Goal: Task Accomplishment & Management: Manage account settings

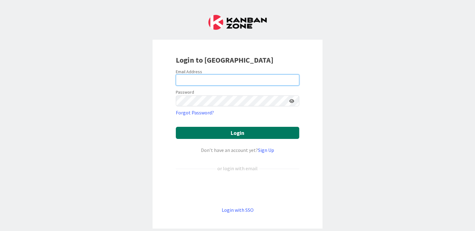
type input "[EMAIL_ADDRESS][DOMAIN_NAME]"
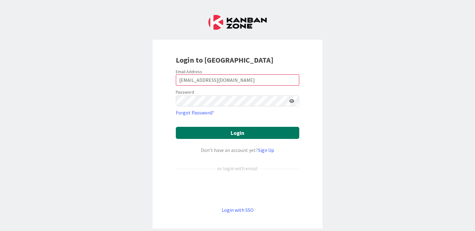
click at [222, 130] on button "Login" at bounding box center [238, 133] width 124 height 12
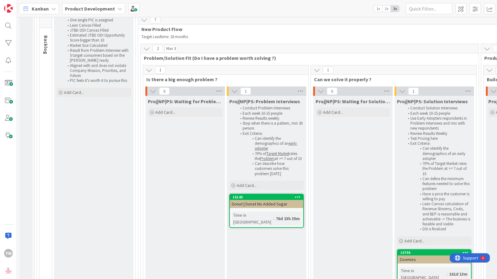
scroll to position [77, 0]
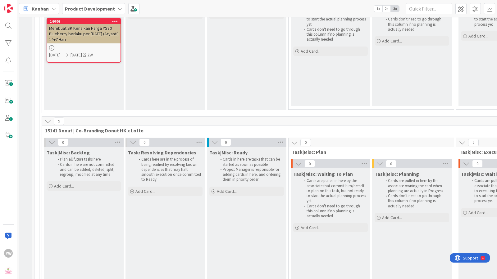
scroll to position [5891, 0]
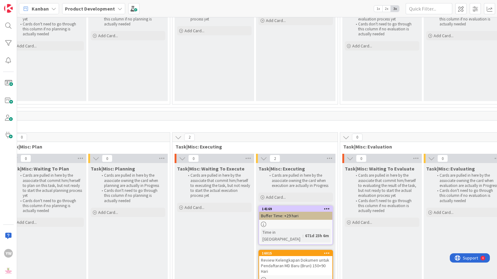
scroll to position [5891, 285]
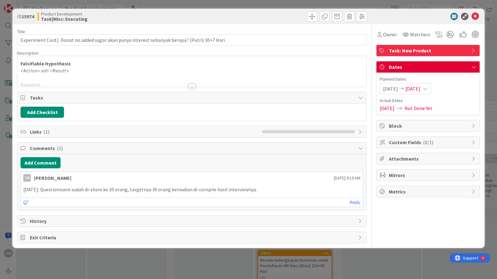
click at [89, 74] on div at bounding box center [191, 79] width 349 height 16
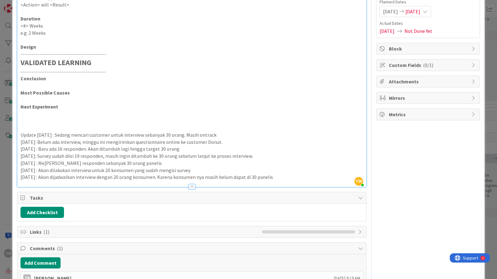
scroll to position [69, 0]
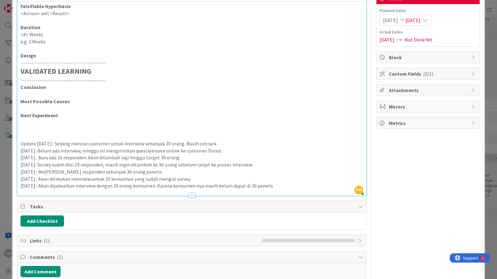
click at [286, 187] on p "[DATE] : Akan dijadwalkan interview dengan 20 orang konsumen. Karena konsumen n…" at bounding box center [191, 185] width 342 height 7
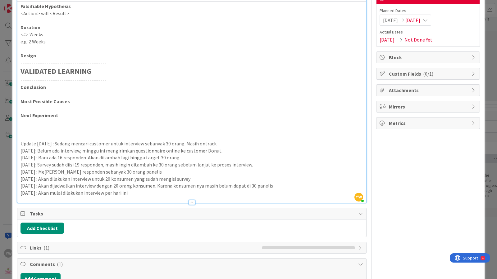
click at [7, 106] on div "ID 15974 Product Development Task|Misc: Executing Title 94 / 128 Experiment Car…" at bounding box center [248, 139] width 497 height 279
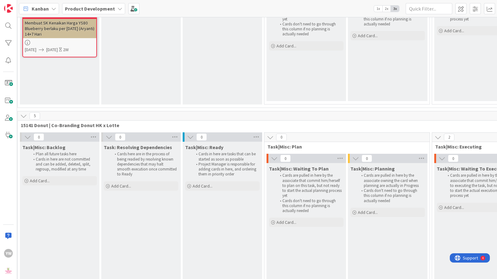
scroll to position [5891, 28]
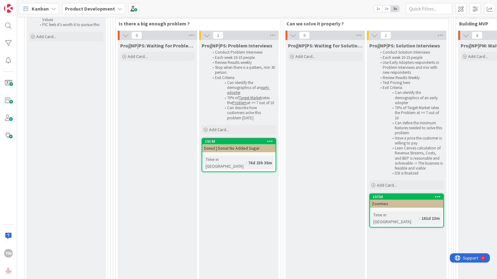
drag, startPoint x: 327, startPoint y: 148, endPoint x: 317, endPoint y: 162, distance: 17.4
click at [327, 148] on div "Proj|NP|PS: Waiting for Solution Interview Add Card..." at bounding box center [324, 250] width 79 height 420
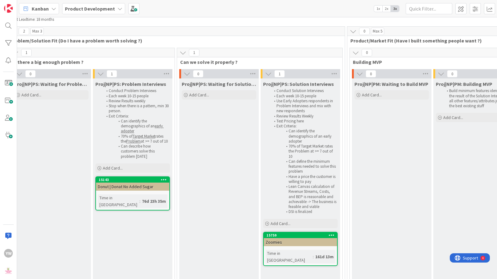
scroll to position [85, 135]
click at [288, 231] on div "Zoomies" at bounding box center [299, 242] width 73 height 8
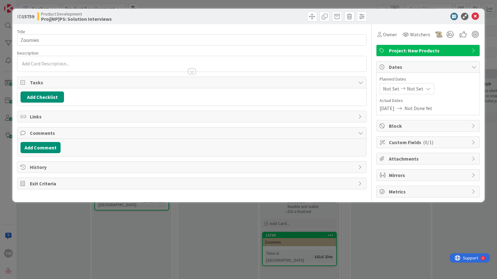
click at [202, 231] on div "ID 15759 Product Development Proj|NP|PS: Solution Interviews Title 7 / 128 Zoom…" at bounding box center [248, 139] width 497 height 279
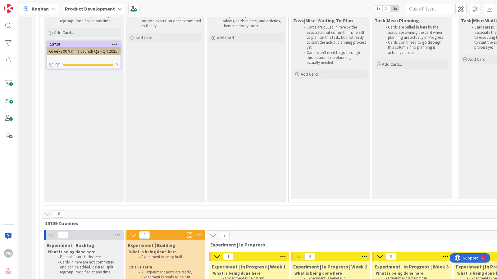
scroll to position [3035, 0]
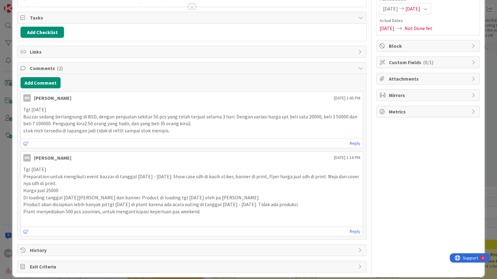
scroll to position [85, 0]
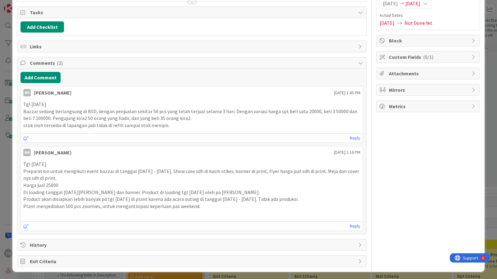
click at [6, 56] on div "ID 16034 Product Development Experiment | In Progress | Week 1 Title 117 / 128 …" at bounding box center [248, 139] width 497 height 279
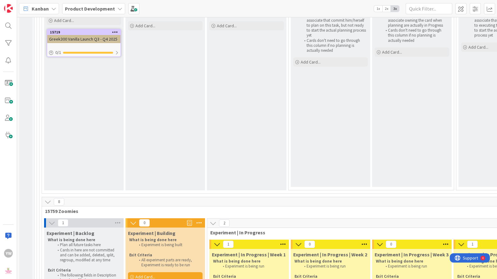
scroll to position [174, 0]
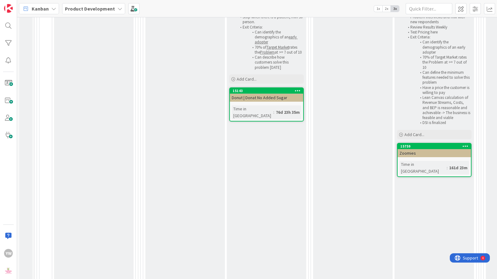
click at [363, 154] on div "Proj|NP|PS: Waiting for Solution Interview Add Card..." at bounding box center [352, 199] width 79 height 420
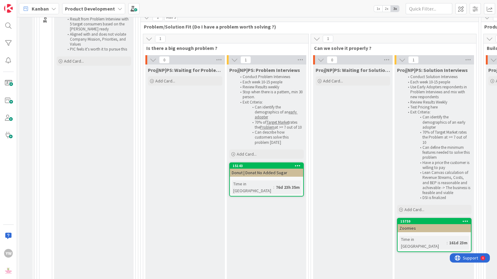
scroll to position [58, 0]
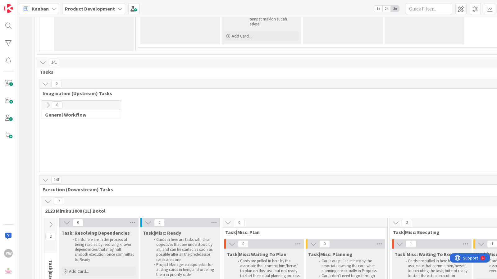
scroll to position [1496, 0]
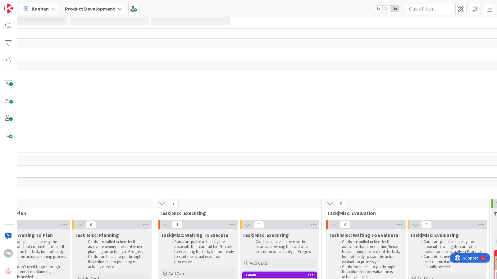
scroll to position [1496, 230]
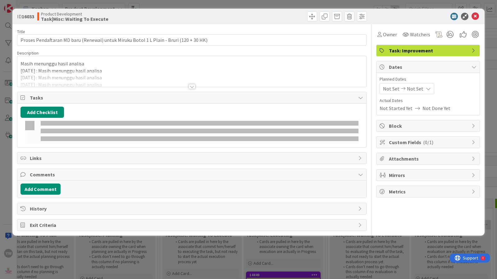
click at [142, 74] on div at bounding box center [191, 79] width 349 height 16
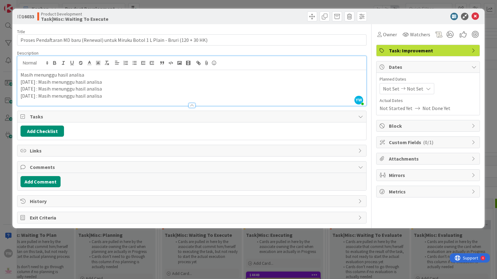
click at [125, 97] on p "[DATE] : Masih menunggu hasil analisa" at bounding box center [191, 95] width 342 height 7
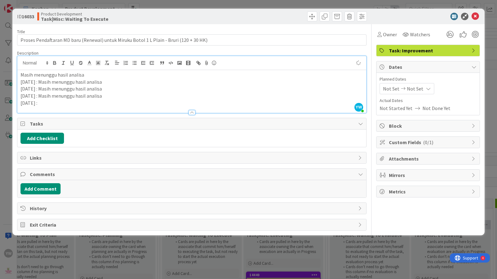
click at [16, 104] on div "ID 16033 Product Development Task|Misc: Waiting To Execute Title 87 / 128 Prose…" at bounding box center [248, 122] width 472 height 227
copy p "[DATE] :"
click at [60, 104] on p "[DATE] :" at bounding box center [191, 103] width 342 height 7
click at [53, 104] on p "[DATE] :" at bounding box center [191, 103] width 342 height 7
drag, startPoint x: 42, startPoint y: 97, endPoint x: 109, endPoint y: 96, distance: 67.0
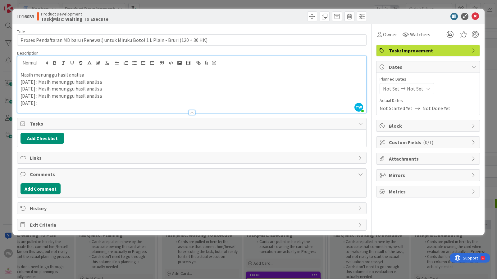
click at [109, 96] on p "[DATE] : Masih menunggu hasil analisa" at bounding box center [191, 95] width 342 height 7
copy p "Masih menunggu hasil analisa"
click at [88, 101] on p "[DATE] :" at bounding box center [191, 103] width 342 height 7
drag, startPoint x: 19, startPoint y: 102, endPoint x: 15, endPoint y: 102, distance: 3.7
click at [15, 102] on div "ID 16033 Product Development Task|Misc: Waiting To Execute Title 87 / 128 Prose…" at bounding box center [248, 122] width 472 height 227
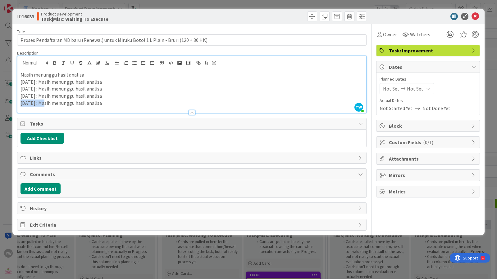
copy p "[DATE] :"
click at [90, 231] on div "ID 16033 Product Development Task|Misc: Waiting To Execute Title 87 / 128 Prose…" at bounding box center [248, 139] width 497 height 279
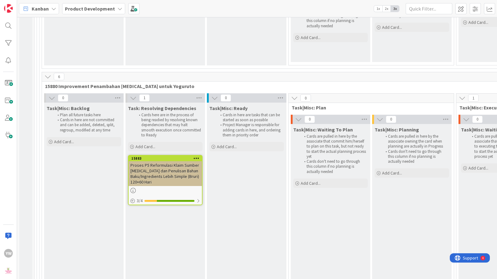
scroll to position [6969, 0]
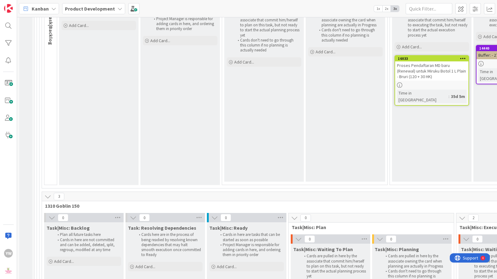
scroll to position [1736, 0]
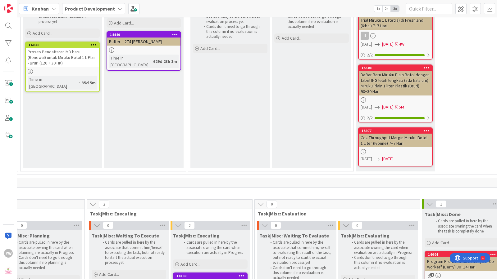
scroll to position [1736, 375]
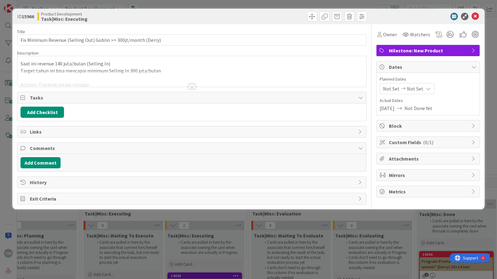
click at [83, 81] on div at bounding box center [191, 79] width 349 height 16
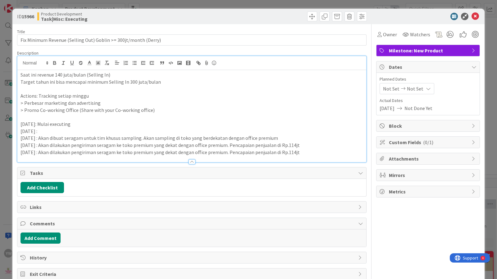
click at [86, 147] on p "[DATE] : Akan dilakukan pengiriman seragam ke toko premium yang dekat dengan of…" at bounding box center [191, 145] width 342 height 7
click at [304, 152] on p "[DATE] : Akan dilakukan pengiriman seragam ke toko premium yang dekat dengan of…" at bounding box center [191, 152] width 342 height 7
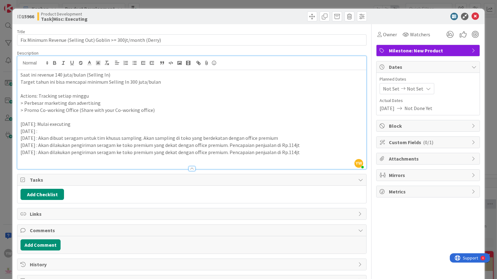
paste div
click at [147, 159] on p "[DATE] : SPG Sample Goblin akan dimulai minggu ini" at bounding box center [191, 159] width 342 height 7
drag, startPoint x: 42, startPoint y: 160, endPoint x: 17, endPoint y: 161, distance: 25.5
click at [17, 161] on div "YW [PERSON_NAME] just joined Saat ini revenue 140 juta/bulan (Selling In) Targe…" at bounding box center [191, 113] width 349 height 114
copy p "[DATE] :"
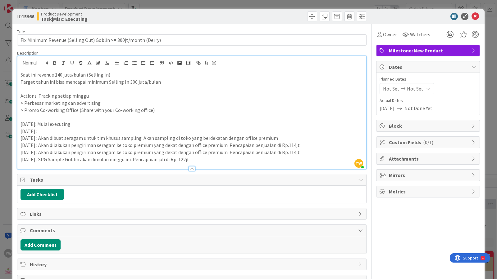
click at [6, 156] on div "ID 15966 Product Development Task|Misc: Executing Title 63 / 128 Fix Minimum Re…" at bounding box center [248, 139] width 497 height 279
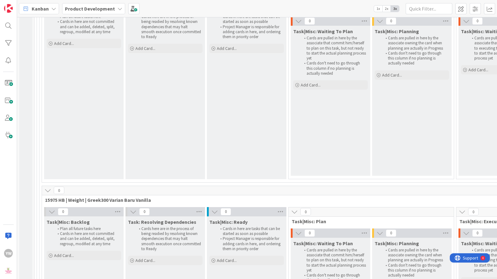
scroll to position [5088, 0]
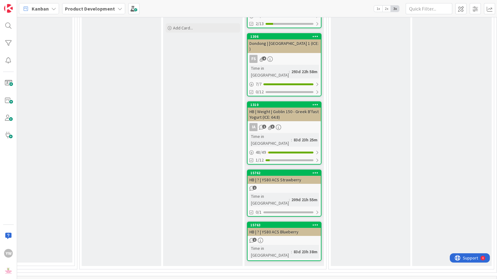
click at [355, 196] on div "Proj|NP|PM: Done - Scaled Successfully Add Card..." at bounding box center [370, 43] width 79 height 445
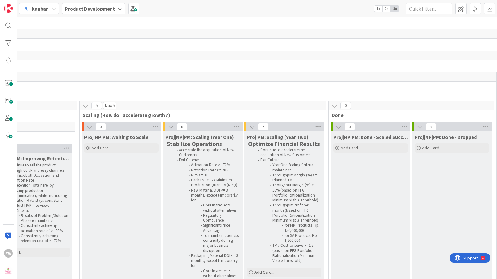
scroll to position [50, 909]
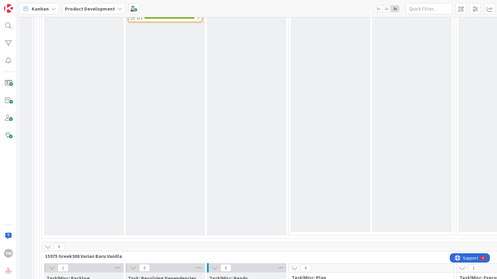
scroll to position [2751, 0]
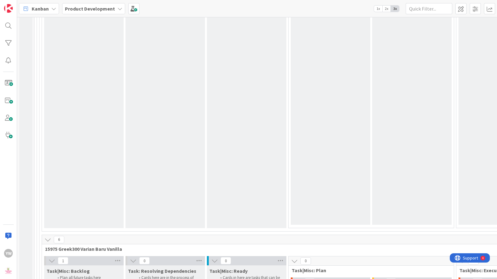
drag, startPoint x: 239, startPoint y: 205, endPoint x: 235, endPoint y: 208, distance: 4.9
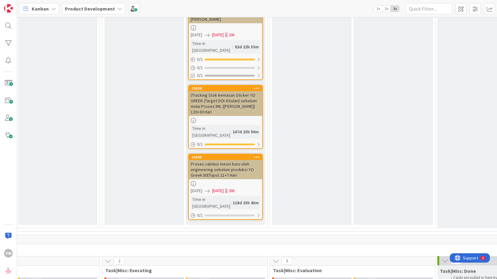
scroll to position [2790, 354]
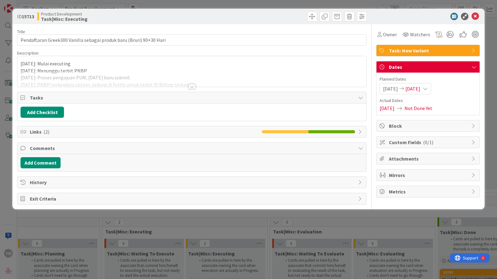
click at [192, 85] on div at bounding box center [191, 86] width 7 height 5
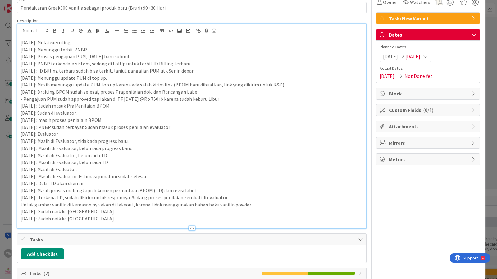
scroll to position [77, 0]
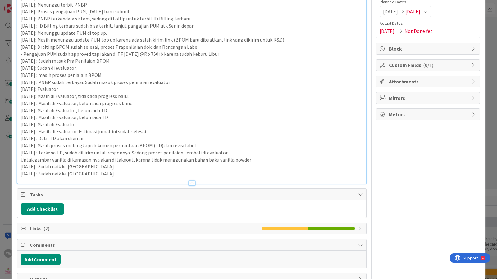
click at [90, 171] on p "[DATE] : Sudah naik ke [GEOGRAPHIC_DATA]" at bounding box center [191, 173] width 342 height 7
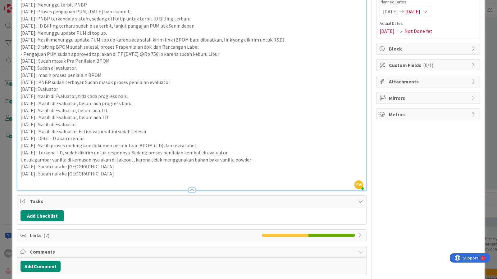
paste div
click at [8, 164] on div "ID 15713 Product Development Task|Misc: Executing Title 67 / 128 Pendaftaran Gr…" at bounding box center [248, 139] width 497 height 279
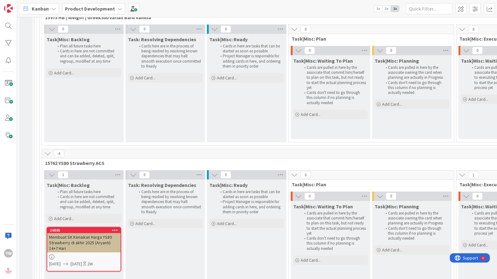
scroll to position [5259, 0]
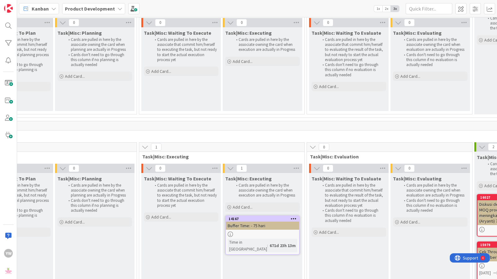
scroll to position [5298, 317]
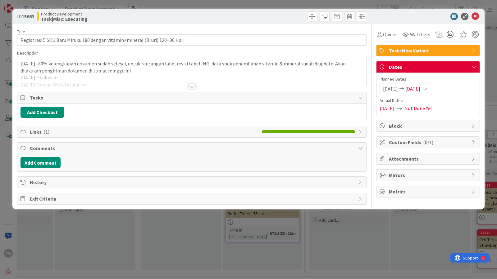
click at [190, 85] on div at bounding box center [191, 86] width 7 height 5
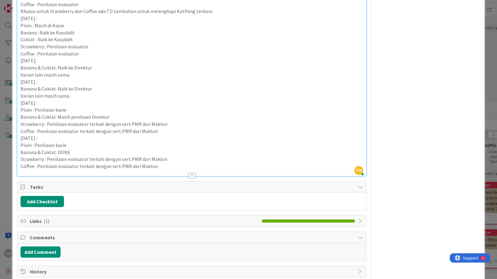
scroll to position [388, 0]
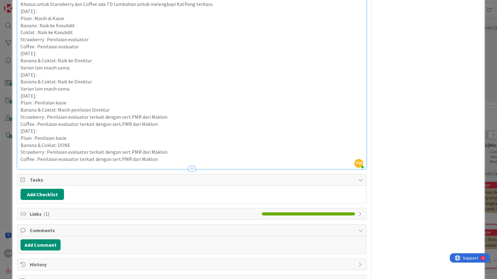
click at [159, 159] on p "Coffee : Penilaian evaluator terkait dengan sert.PMR dari Maklon" at bounding box center [191, 159] width 342 height 7
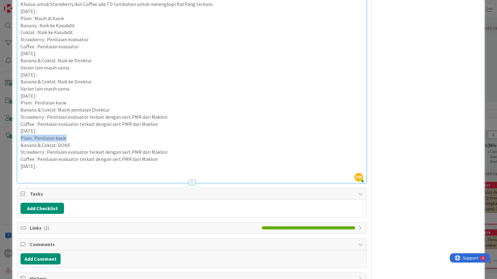
drag, startPoint x: 21, startPoint y: 137, endPoint x: 77, endPoint y: 140, distance: 56.2
click at [77, 140] on p "Plain : Penilaian kasie" at bounding box center [191, 138] width 342 height 7
copy p "Plain : Penilaian kasie"
click at [27, 174] on p at bounding box center [191, 173] width 342 height 7
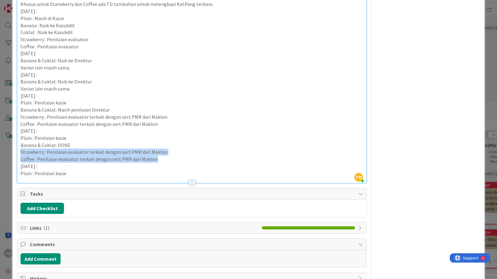
drag, startPoint x: 20, startPoint y: 152, endPoint x: 187, endPoint y: 158, distance: 167.4
copy div "Strawberry : Penilaian evaluator terkait dengan sert.PMR dari Maklon Coffee : P…"
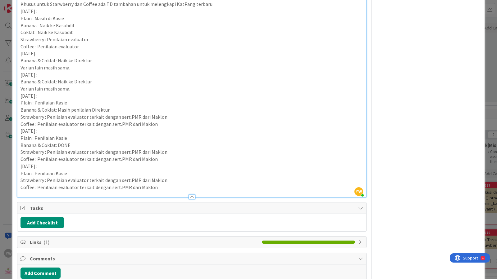
click at [304, 135] on p "Plain : Penilaian Kasie" at bounding box center [191, 138] width 342 height 7
click at [8, 104] on div "ID 15663 Product Development Task|Misc: Executing Title 75 / 128 Registrasi 5 S…" at bounding box center [248, 139] width 497 height 279
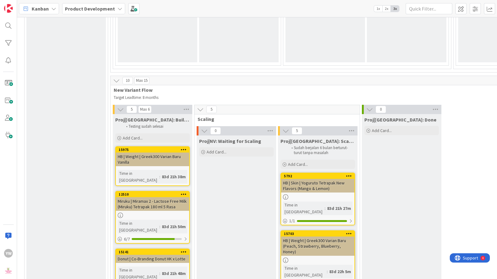
scroll to position [561, 28]
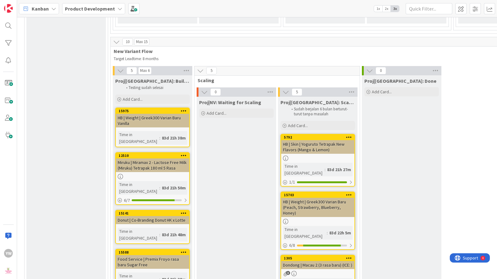
click at [221, 170] on div "Proj|NV: Waiting for Scaling Add Card..." at bounding box center [235, 263] width 79 height 332
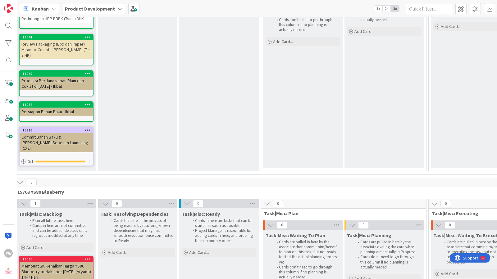
scroll to position [5665, 28]
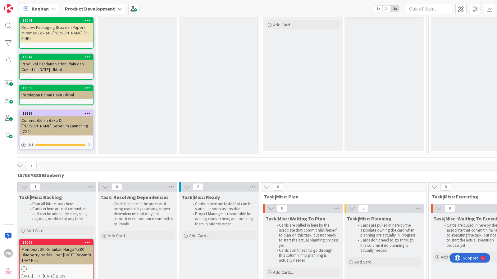
drag, startPoint x: 210, startPoint y: 198, endPoint x: 180, endPoint y: 229, distance: 42.8
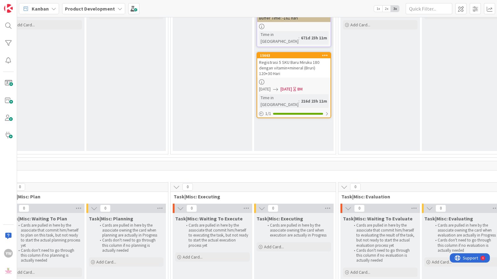
scroll to position [5665, 287]
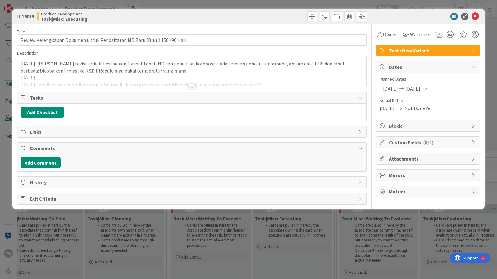
click at [191, 86] on div at bounding box center [191, 86] width 7 height 5
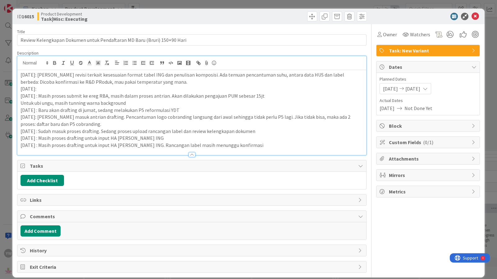
click at [260, 144] on p "[DATE] : Masih proses drafting untuk input HA [PERSON_NAME] ING. Rancangan labe…" at bounding box center [191, 145] width 342 height 7
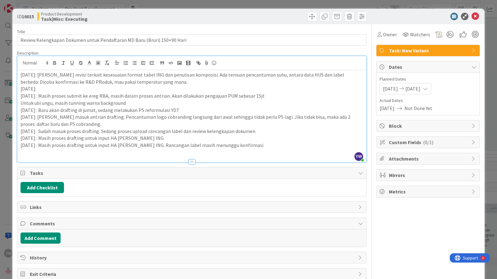
paste div
click at [5, 136] on div "ID 16015 Product Development Task|Misc: Executing Title 72 / 128 Review Kelengk…" at bounding box center [248, 139] width 497 height 279
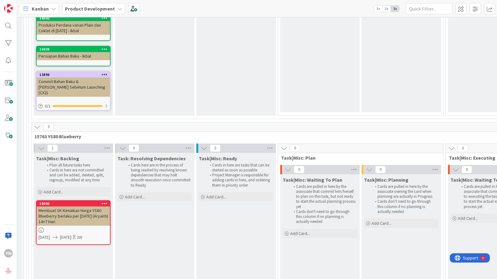
scroll to position [572, 11]
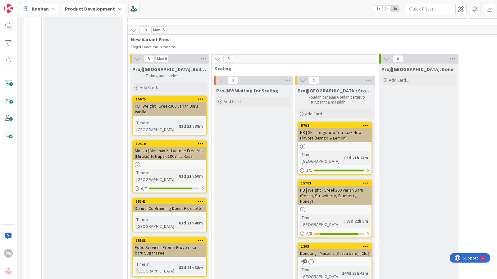
click at [249, 197] on div "Proj|NV: Waiting for Scaling Add Card..." at bounding box center [253, 251] width 79 height 332
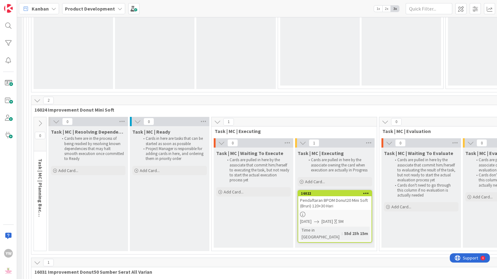
scroll to position [7899, 11]
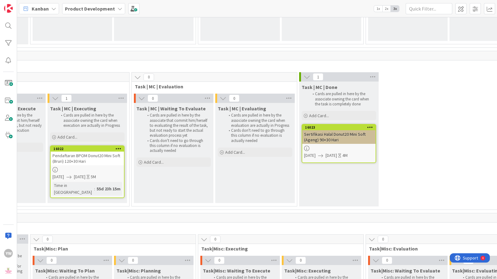
scroll to position [7899, 259]
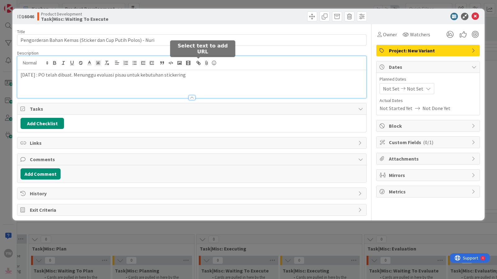
click at [194, 66] on div "[DATE] : PO telah dibuat. Menunggu evaluasi pisau untuk kebutuhan stickering" at bounding box center [191, 77] width 349 height 42
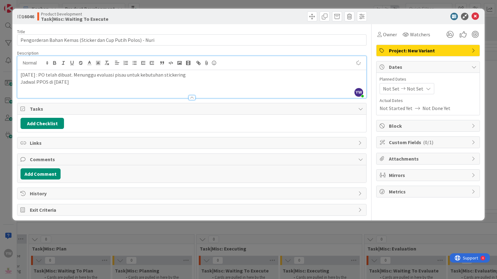
click at [20, 81] on p "Jadwal PPOS di [DATE]" at bounding box center [191, 82] width 342 height 7
drag, startPoint x: 43, startPoint y: 81, endPoint x: 12, endPoint y: 82, distance: 31.1
click at [12, 82] on div "ID 16046 Product Development Task|Misc: Waiting To Execute Title 60 / 128 Pengo…" at bounding box center [248, 139] width 497 height 279
copy p "[DATE] :"
click at [48, 231] on div "ID 16046 Product Development Task|Misc: Waiting To Execute Title 60 / 128 Pengo…" at bounding box center [248, 139] width 497 height 279
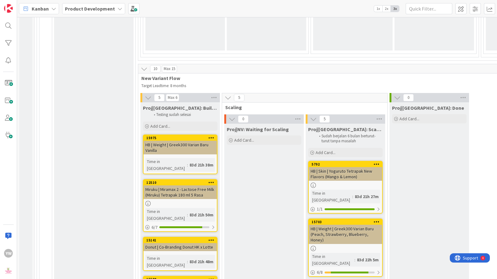
scroll to position [495, 0]
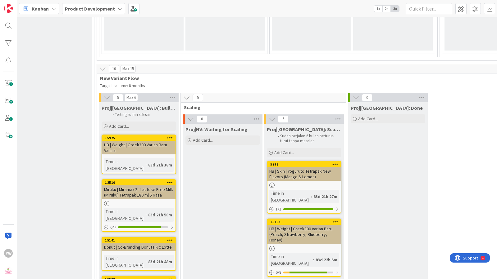
scroll to position [534, 42]
drag, startPoint x: 363, startPoint y: 44, endPoint x: 372, endPoint y: 39, distance: 10.7
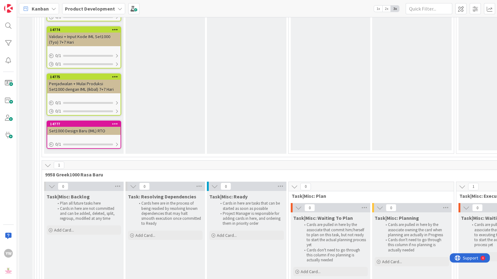
scroll to position [4750, 0]
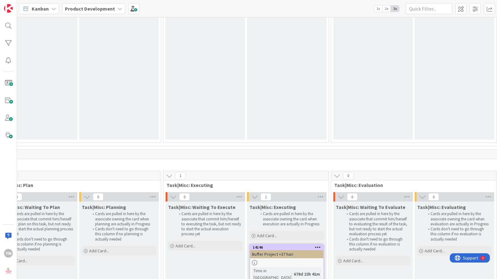
scroll to position [4750, 320]
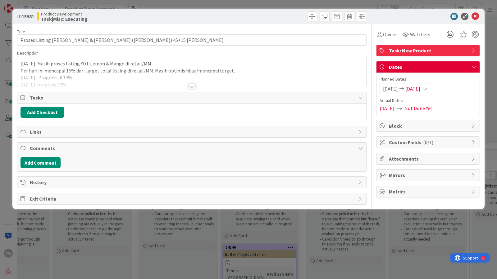
click at [192, 86] on div at bounding box center [191, 86] width 7 height 5
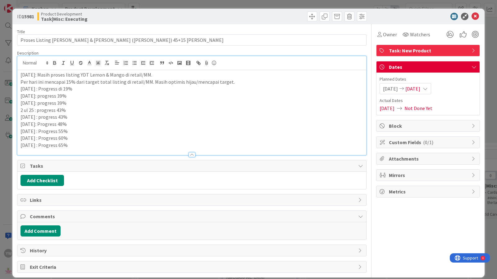
click at [93, 146] on p "[DATE] : Progress 65%" at bounding box center [191, 145] width 342 height 7
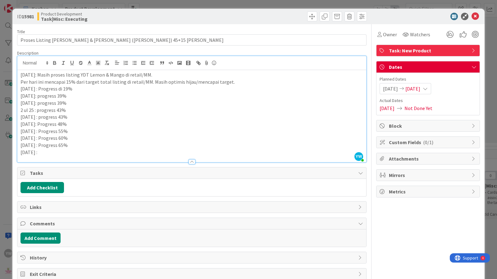
click at [6, 178] on div "ID 15981 Product Development Task|Misc: Executing Title 65 / 128 Proses Listing…" at bounding box center [248, 139] width 497 height 279
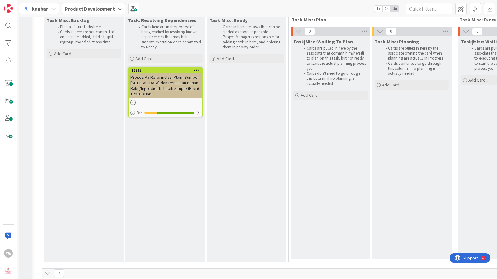
scroll to position [7060, 0]
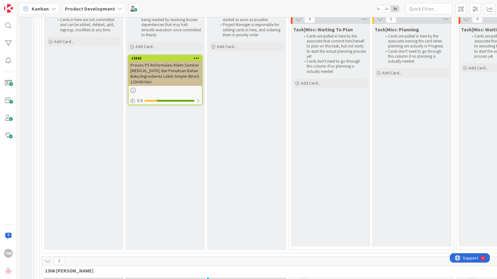
drag, startPoint x: 214, startPoint y: 203, endPoint x: 175, endPoint y: 228, distance: 45.9
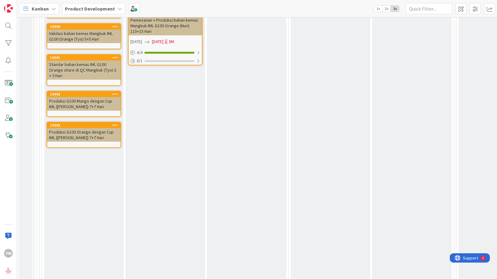
scroll to position [3931, 0]
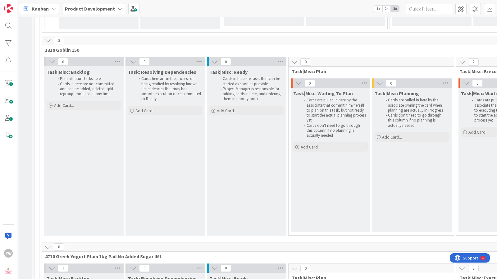
scroll to position [1929, 0]
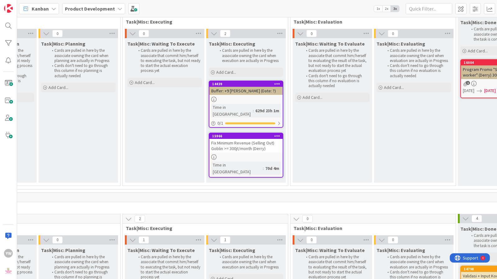
scroll to position [1929, 336]
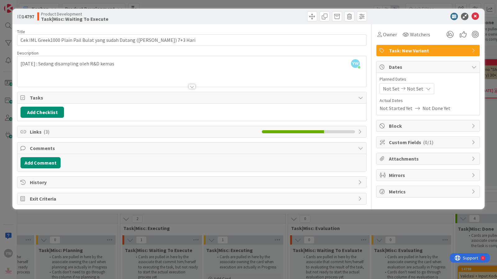
click at [137, 67] on div "YW [PERSON_NAME] just joined [DATE] : Sedang disampling oleh R&D kemas" at bounding box center [191, 71] width 349 height 31
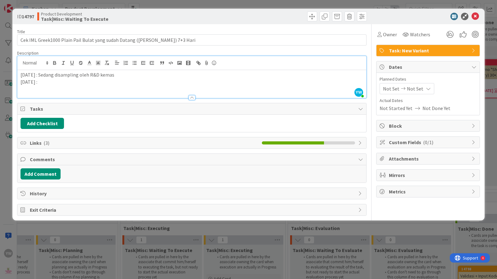
click at [75, 83] on p "[DATE] :" at bounding box center [191, 82] width 342 height 7
click at [73, 84] on p "[DATE] :" at bounding box center [191, 82] width 342 height 7
click at [154, 231] on div "ID 14797 Product Development Task|Misc: Waiting To Execute Title 69 / 128 Cek I…" at bounding box center [248, 139] width 497 height 279
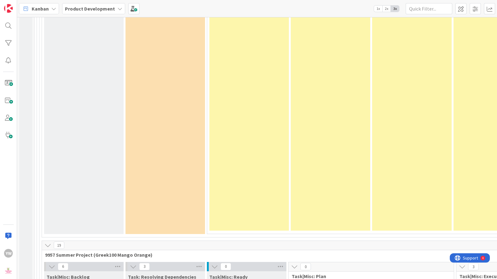
scroll to position [3537, 0]
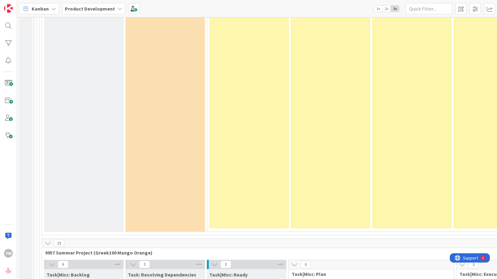
drag, startPoint x: 271, startPoint y: 191, endPoint x: 244, endPoint y: 210, distance: 33.6
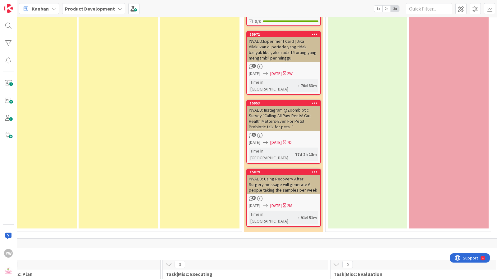
scroll to position [3537, 307]
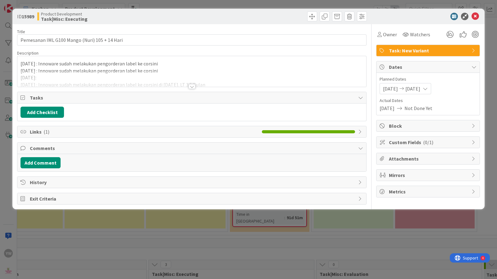
click at [194, 85] on div at bounding box center [191, 86] width 7 height 5
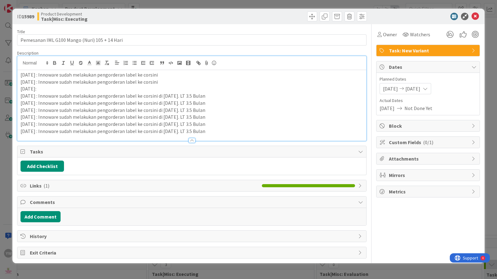
click at [225, 133] on p "[DATE] : Innoware sudah melakukan pengorderan label ke corsini di [DATE]. LT 3.…" at bounding box center [191, 131] width 342 height 7
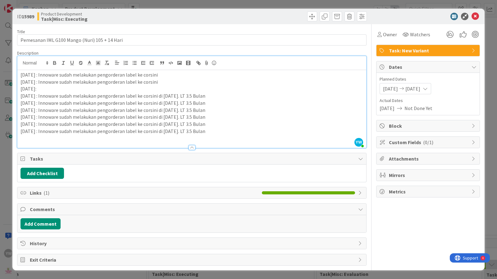
drag, startPoint x: 215, startPoint y: 130, endPoint x: 7, endPoint y: 129, distance: 207.9
click at [7, 129] on div "ID 15989 Product Development Task|Misc: Executing Title 45 / 128 Pemesanan IML …" at bounding box center [248, 139] width 497 height 279
copy p "[DATE] : Innoware sudah melakukan pengorderan label ke corsini di [DATE]. LT 3.…"
click at [23, 138] on p at bounding box center [191, 138] width 342 height 7
paste div
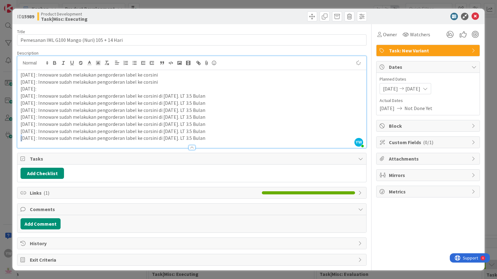
drag, startPoint x: 22, startPoint y: 138, endPoint x: 19, endPoint y: 138, distance: 3.4
click at [19, 138] on div "[DATE] : Innoware sudah melakukan pengorderan label ke corsini [DATE] : Innowar…" at bounding box center [191, 109] width 349 height 78
drag, startPoint x: 20, startPoint y: 137, endPoint x: 16, endPoint y: 137, distance: 4.4
click at [16, 137] on div "ID 15989 Product Development Task|Misc: Executing Title 45 / 128 Pemesanan IML …" at bounding box center [248, 140] width 472 height 262
copy p "[DATE] :"
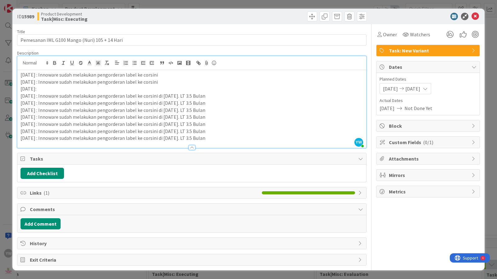
click at [8, 154] on div "ID 15989 Product Development Task|Misc: Executing Title 45 / 128 Pemesanan IML …" at bounding box center [248, 139] width 497 height 279
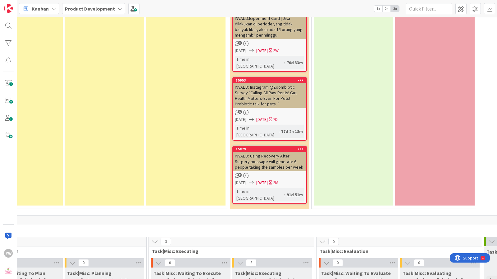
scroll to position [3575, 307]
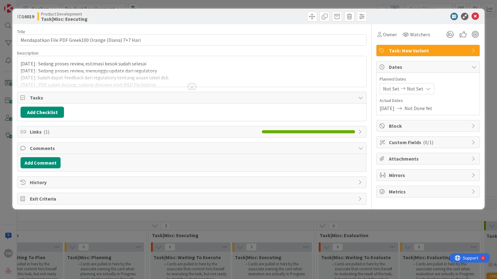
click at [192, 86] on div at bounding box center [191, 86] width 7 height 5
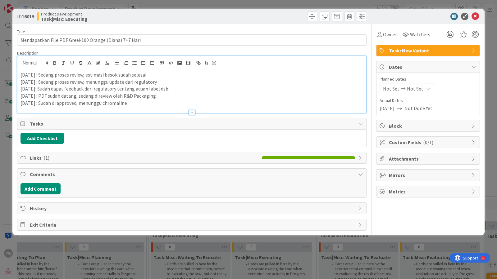
click at [133, 102] on p "[DATE] : Sudah di approved, menunggu chromaline" at bounding box center [191, 103] width 342 height 7
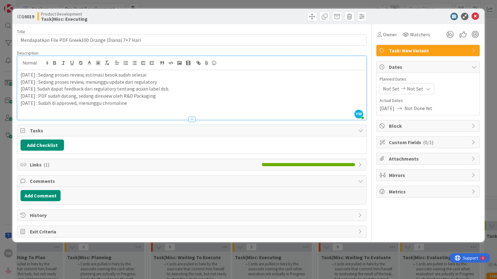
paste div
click at [54, 109] on p "[DATE] :" at bounding box center [191, 110] width 342 height 7
click at [77, 110] on p "[DATE] : Chromaline" at bounding box center [191, 110] width 342 height 7
click at [79, 231] on div "ID 16019 Product Development Task|Misc: Executing Title 53 / 128 Mendapatkan Fi…" at bounding box center [248, 139] width 497 height 279
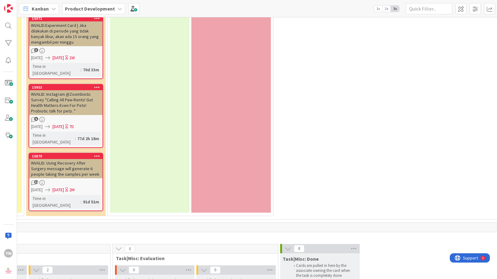
scroll to position [3552, 503]
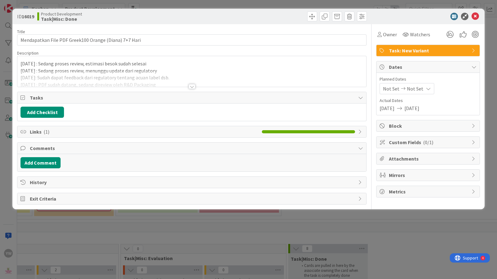
click at [191, 86] on div at bounding box center [191, 86] width 7 height 5
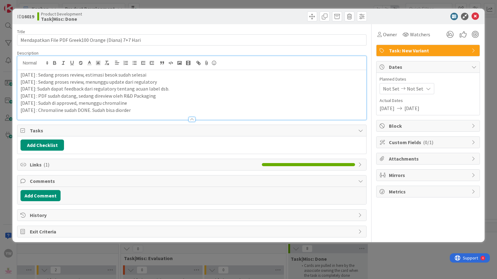
click at [159, 231] on div "ID 16019 Product Development Task|Misc: Done Title 53 / 128 Mendapatkan File PD…" at bounding box center [248, 139] width 497 height 279
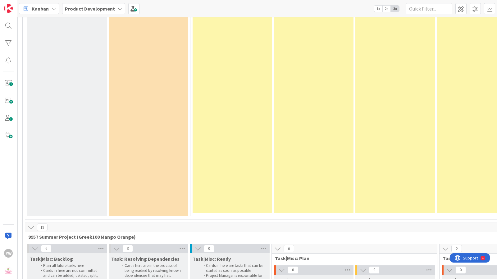
scroll to position [3552, 14]
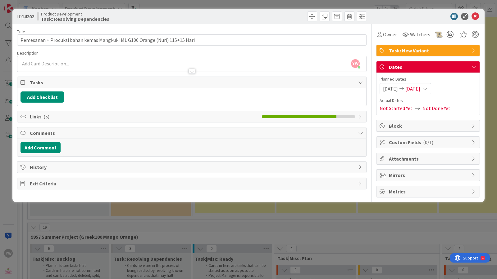
click at [192, 69] on div at bounding box center [191, 71] width 7 height 5
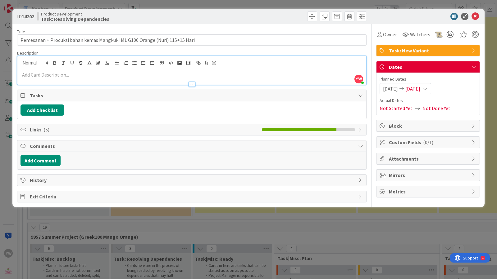
click at [320, 128] on div at bounding box center [299, 129] width 74 height 3
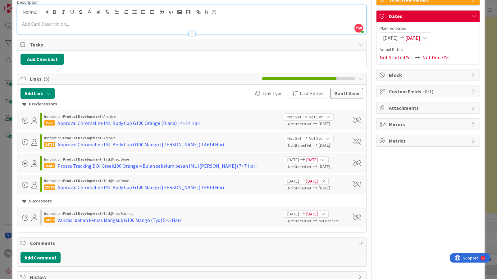
scroll to position [38, 0]
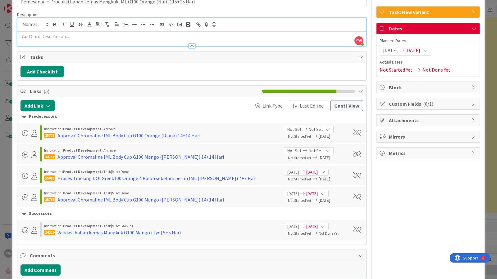
click at [6, 144] on div "ID 14202 Product Development Task: Resolving Dependencies Title 75 / 128 Pemesa…" at bounding box center [248, 139] width 497 height 279
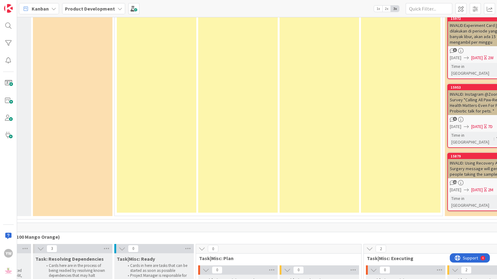
scroll to position [3552, 93]
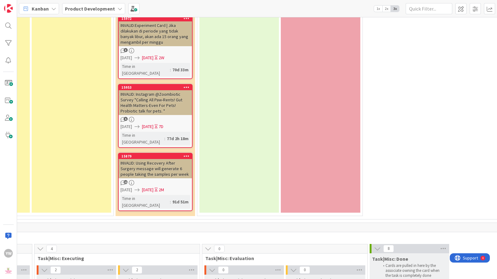
scroll to position [3552, 426]
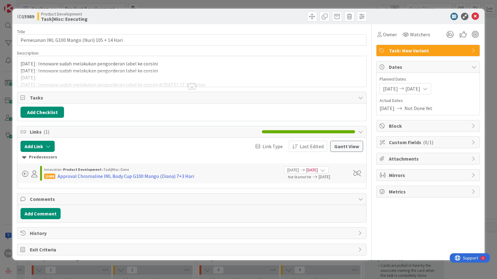
click at [188, 86] on div at bounding box center [191, 86] width 7 height 5
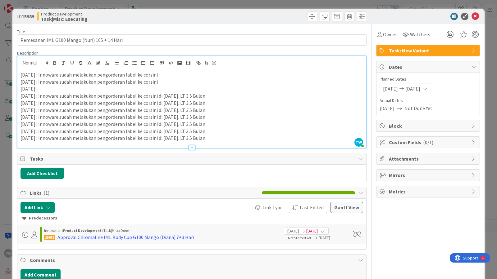
click at [6, 161] on div "ID 15989 Product Development Task|Misc: Executing Title 45 / 128 Pemesanan IML …" at bounding box center [248, 139] width 497 height 279
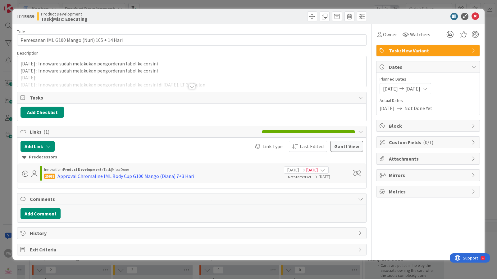
click at [191, 86] on div at bounding box center [191, 86] width 7 height 5
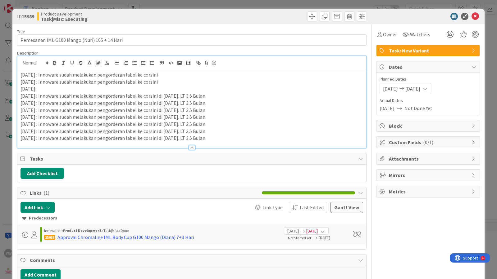
click at [9, 200] on div "ID 15989 Product Development Task|Misc: Executing Title 45 / 128 Pemesanan IML …" at bounding box center [248, 139] width 497 height 279
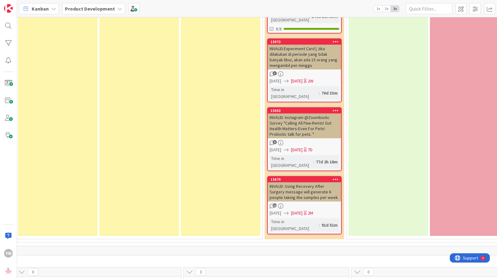
scroll to position [3541, 272]
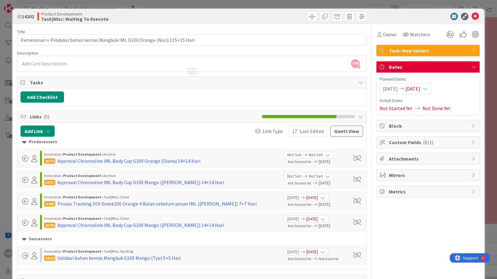
scroll to position [38, 0]
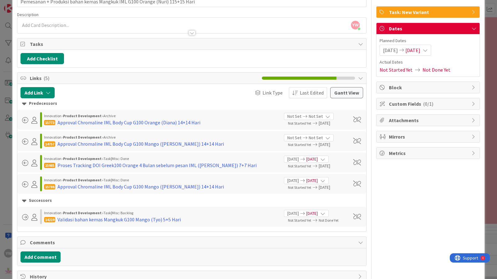
click at [7, 159] on div "ID 14202 Product Development Task|Misc: Waiting To Execute Title 75 / 128 Pemes…" at bounding box center [248, 139] width 497 height 279
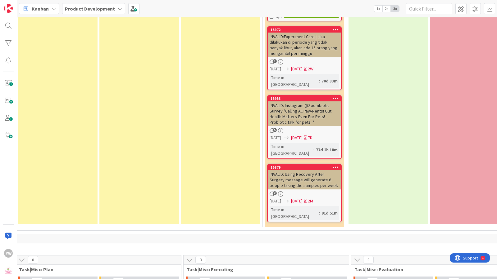
type textarea "x"
type textarea "P"
type textarea "x"
type textarea "Pe"
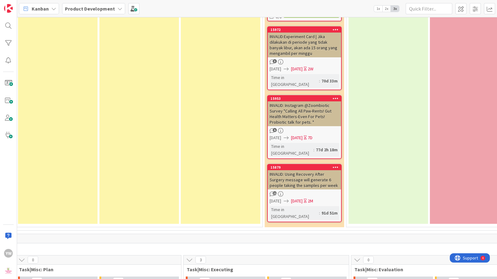
type textarea "x"
type textarea "Pem"
type textarea "x"
type textarea "Pemb"
type textarea "x"
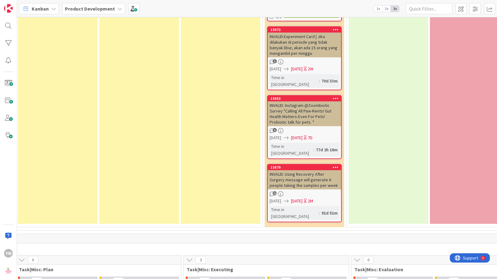
type textarea "Pembua"
type textarea "x"
type textarea "Pembuata"
type textarea "x"
type textarea "Pembuatan"
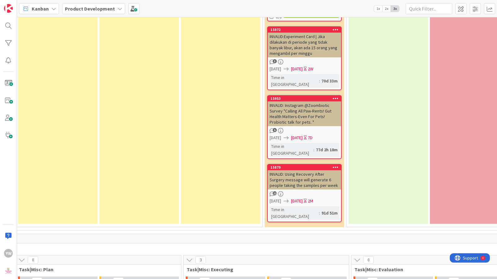
type textarea "x"
type textarea "Pembuatan"
type textarea "x"
type textarea "Pembuatan P"
type textarea "x"
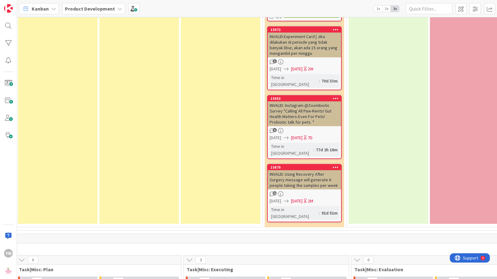
type textarea "Pembuatan PR"
type textarea "x"
type textarea "Pembuatan PR B"
type textarea "x"
type textarea "Pembuatan PR Bah"
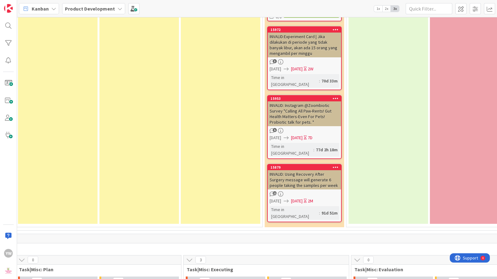
type textarea "x"
type textarea "Pembuatan PR Baha"
type textarea "x"
type textarea "Pembuatan PR Bahan"
type textarea "x"
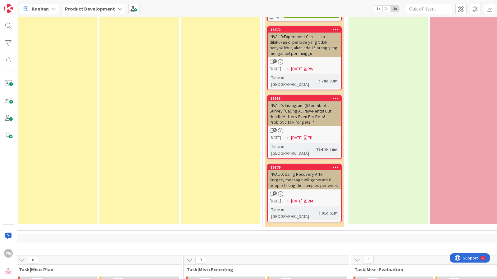
type textarea "Pembuatan PR Bahan"
type textarea "x"
type textarea "Pembuatan PR Bahan K"
type textarea "x"
type textarea "Pembuatan PR Bahan Ke"
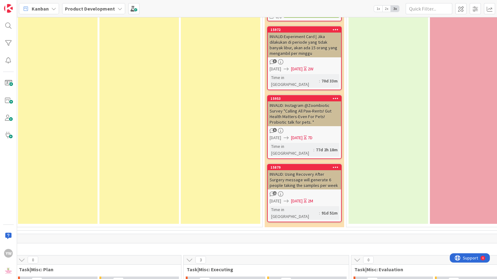
type textarea "x"
type textarea "Pembuatan PR Bahan Kema"
type textarea "x"
type textarea "Pembuatan PR Bahan Kemas"
type textarea "x"
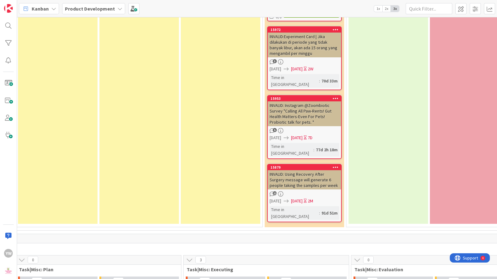
type textarea "Pembuatan PR Bahan Kemas"
type textarea "x"
type textarea "Pembuatan PR Bahan Kemas I"
type textarea "x"
type textarea "Pembuatan PR Bahan Kemas IM"
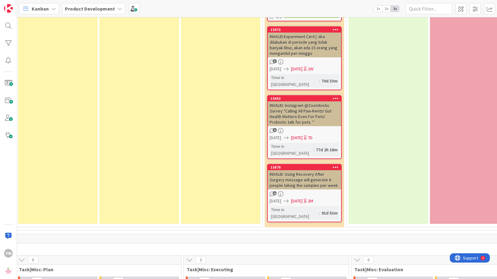
type textarea "x"
type textarea "Pembuatan PR Bahan Kemas IML"
type textarea "x"
type textarea "Pembuatan PR Bahan Kemas IML"
type textarea "x"
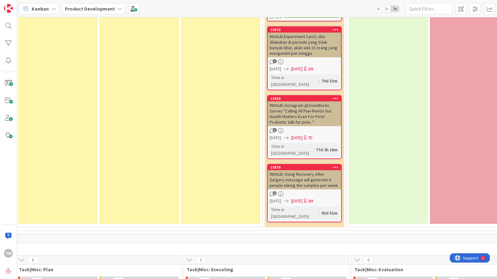
type textarea "Pembuatan PR Bahan Kemas IML G"
type textarea "x"
type textarea "Pembuatan PR Bahan Kemas IML G1"
type textarea "x"
type textarea "Pembuatan PR Bahan Kemas IML G10"
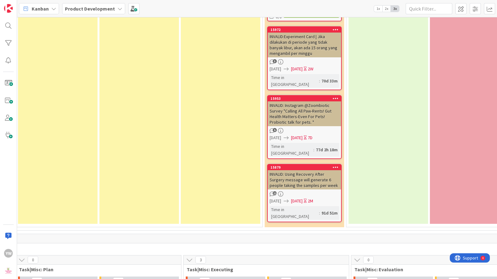
type textarea "x"
type textarea "Pembuatan PR Bahan Kemas IML G100"
type textarea "x"
type textarea "Pembuatan PR Bahan Kemas IML G100"
type textarea "x"
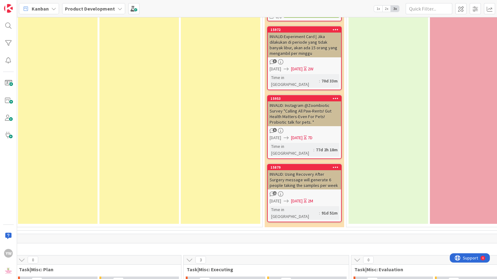
type textarea "Pembuatan PR Bahan Kemas IML G100 Oe"
type textarea "x"
type textarea "Pembuatan PR Bahan Kemas IML G100 Oean"
type textarea "x"
type textarea "Pembuatan PR Bahan Kemas IML G100 Oeang"
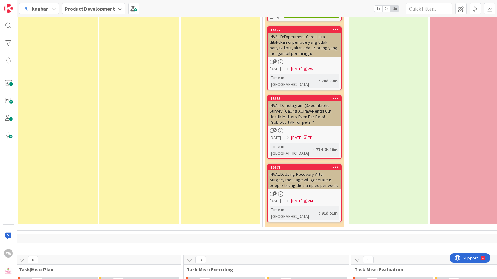
type textarea "x"
type textarea "Pembuatan PR Bahan Kemas IML G100 Oeange"
type textarea "x"
type textarea "Pembuatan PR Bahan Kemas IML G100 Oeange"
type textarea "x"
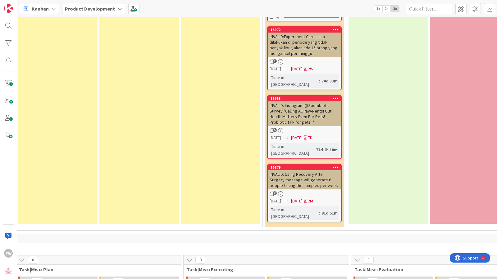
type textarea "Pembuatan PR Bahan Kemas IML G100 Oeange"
type textarea "x"
type textarea "Pembuatan PR Bahan Kemas IML G100 Oeang"
type textarea "x"
type textarea "Pembuatan PR Bahan Kemas IML G100 Oean"
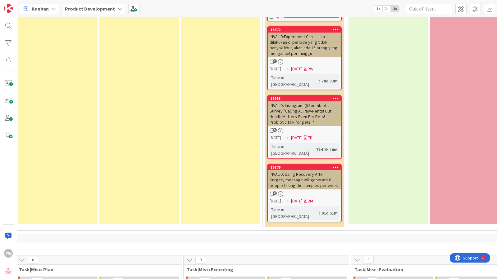
type textarea "x"
type textarea "Pembuatan PR Bahan Kemas IML G100 Oea"
type textarea "x"
type textarea "Pembuatan PR Bahan Kemas IML G100 Oe"
type textarea "x"
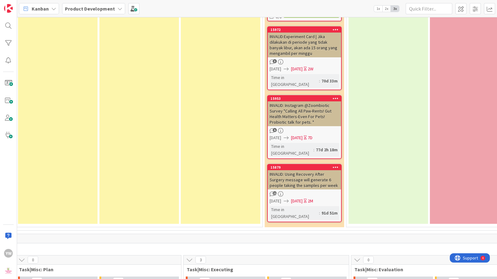
type textarea "Pembuatan PR Bahan Kemas IML G100 O"
type textarea "x"
type textarea "Pembuatan PR Bahan Kemas IML G100 Or"
type textarea "x"
type textarea "Pembuatan PR Bahan Kemas IML G100 Ora"
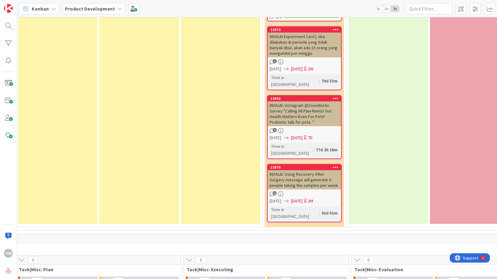
type textarea "x"
type textarea "Pembuatan PR Bahan Kemas IML G100 Oran"
type textarea "x"
type textarea "Pembuatan PR Bahan Kemas IML G100 Orane"
type textarea "x"
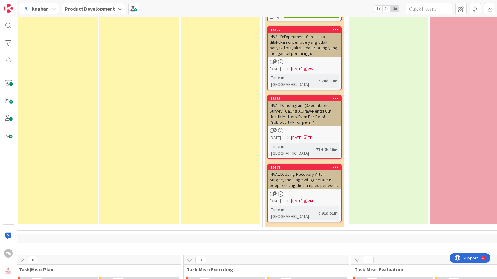
type textarea "Pembuatan PR Bahan Kemas IML G100 Oraneg"
type textarea "x"
type textarea "Pembuatan PR Bahan Kemas IML G100 Oraneg"
type textarea "x"
type textarea "Pembuatan PR Bahan Kemas IML G100 Oraneg d"
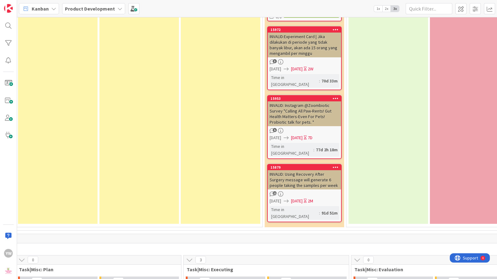
type textarea "x"
type textarea "Pembuatan PR Bahan Kemas IML G100 Oraneg den"
type textarea "x"
type textarea "Pembuatan PR Bahan Kemas IML G100 Oraneg deng"
type textarea "x"
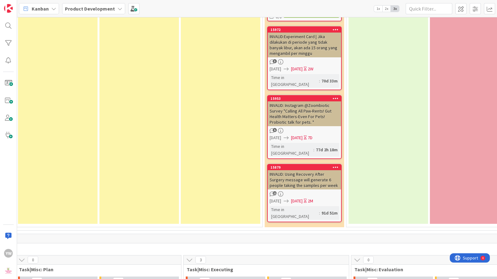
type textarea "Pembuatan PR Bahan Kemas IML G100 Oraneg denga"
type textarea "x"
type textarea "Pembuatan PR Bahan Kemas IML G100 Oraneg dengan"
type textarea "x"
type textarea "Pembuatan PR Bahan Kemas IML G100 Oraneg dengan"
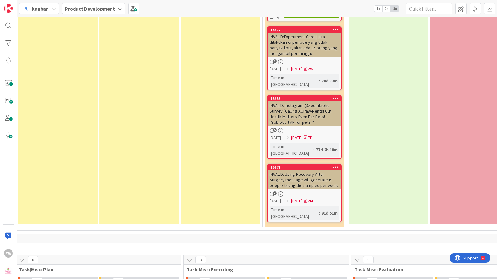
type textarea "x"
type textarea "Pembuatan PR Bahan Kemas IML G100 Oraneg dengan M"
type textarea "x"
type textarea "Pembuatan PR Bahan Kemas IML G100 Oraneg dengan Mo"
type textarea "x"
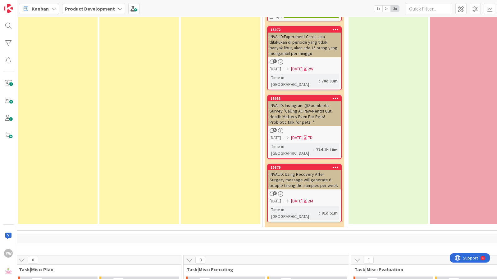
type textarea "Pembuatan PR Bahan Kemas IML G100 Oraneg dengan MoQ"
type textarea "x"
type textarea "Pembuatan PR Bahan Kemas IML G100 Oraneg dengan MoQ"
type textarea "x"
type textarea "Pembuatan PR Bahan Kemas IML G100 Oraneg dengan MoQ 6"
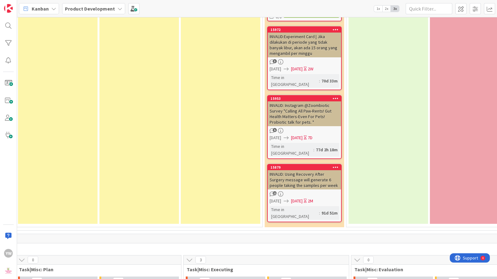
type textarea "x"
type textarea "Pembuatan PR Bahan Kemas IML G100 Oraneg dengan MoQ 60"
type textarea "x"
type textarea "Pembuatan PR Bahan Kemas IML G100 Oraneg dengan MoQ 60."
type textarea "x"
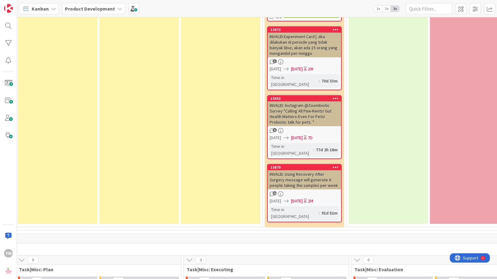
type textarea "Pembuatan PR Bahan Kemas IML G100 Oraneg dengan MoQ 60.0"
type textarea "x"
type textarea "Pembuatan PR Bahan Kemas IML G100 Oraneg dengan MoQ 60.00"
type textarea "x"
type textarea "Pembuatan PR Bahan Kemas IML G100 Oraneg dengan MoQ 60.000"
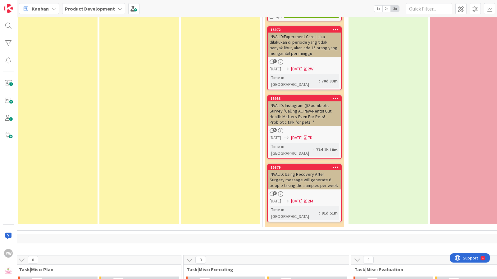
type textarea "x"
type textarea "Pembuatan PR Bahan Kemas IML G100 Oraneg dengan MoQ 60.000p"
type textarea "x"
type textarea "Pembuatan PR Bahan Kemas IML G100 Oraneg dengan MoQ 60.000pc"
type textarea "x"
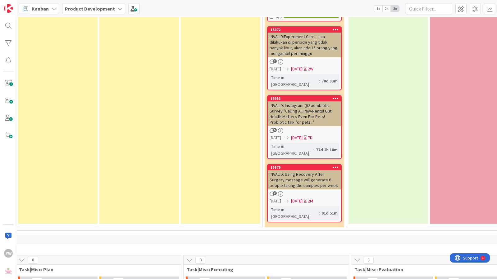
type textarea "Pembuatan PR Bahan Kemas IML G100 Oraneg dengan MoQ 60.000pcs"
type textarea "x"
type textarea "Pembuatan PR Bahan Kemas IML G100 Oraneg dengan MoQ 60.000pcs"
type textarea "x"
type textarea "Pembuatan PR Bahan Kemas IML G100 Oraneg dengan MoQ 60.000pcs ("
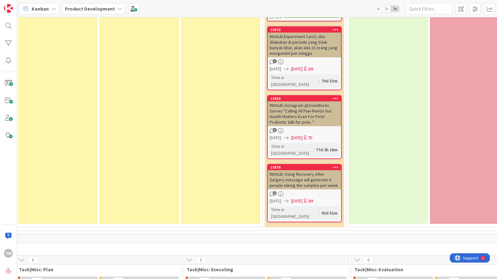
type textarea "x"
type textarea "Pembuatan PR Bahan Kemas IML G100 Oraneg dengan MoQ 60.000pcs (G"
type textarea "x"
type textarea "Pembuatan PR Bahan Kemas IML G100 Oraneg dengan MoQ 60.000pcs (Gr"
type textarea "x"
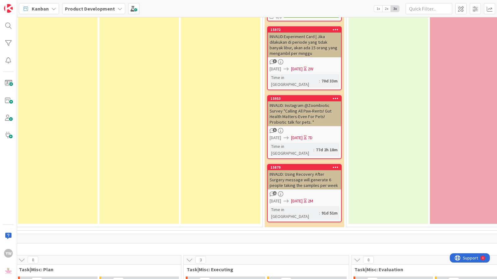
type textarea "Pembuatan PR Bahan Kemas IML G100 Oraneg dengan MoQ 60.000pcs (Gre"
type textarea "x"
type textarea "Pembuatan PR Bahan Kemas IML G100 Oraneg dengan MoQ 60.000pcs ([PERSON_NAME]"
type textarea "x"
type textarea "Pembuatan PR Bahan Kemas IML G100 Oraneg dengan MoQ 60.000pcs ([PERSON_NAME])"
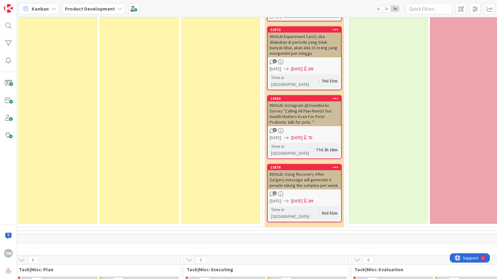
type textarea "x"
type textarea "Pembuatan PR Bahan Kemas IML G100 Oraneg dengan MoQ 60.000pcs ([PERSON_NAME])"
type textarea "x"
type textarea "Pembuatan PR Bahan Kemas IML G100 Oraneg dengan MoQ 60.000pcs ([PERSON_NAME]) 1"
type textarea "x"
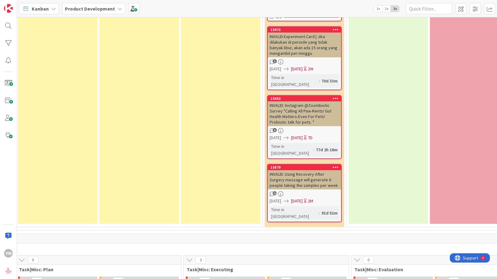
type textarea "Pembuatan PR Bahan Kemas IML G100 Oraneg dengan MoQ 60.000pcs ([PERSON_NAME]) 1_"
type textarea "x"
type textarea "Pembuatan PR Bahan Kemas IML G100 Oraneg dengan MoQ 60.000pcs ([PERSON_NAME]) 1"
type textarea "x"
type textarea "Pembuatan PR Bahan Kemas IML G100 Oraneg dengan MoQ 60.000pcs ([PERSON_NAME]) 1+"
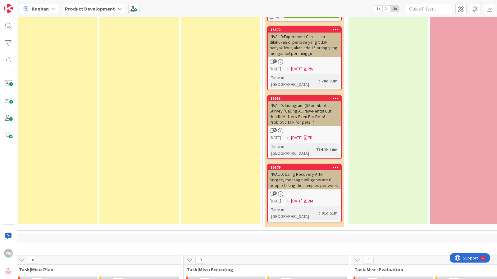
type textarea "x"
type textarea "Pembuatan PR Bahan Kemas IML G100 Oraneg dengan MoQ 60.000pcs ([PERSON_NAME]) 1…"
type textarea "x"
type textarea "Pembuatan PR Bahan Kemas IML G100 Oraneg dengan MoQ 60.000pcs ([PERSON_NAME]) 1…"
type textarea "x"
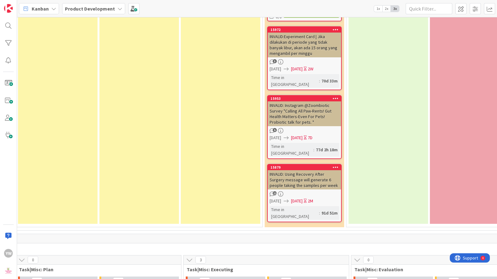
type textarea "Pembuatan PR Bahan Kemas IML G100 Oraneg dengan MoQ 60.000pcs ([PERSON_NAME]) 1…"
type textarea "x"
type textarea "Pembuatan PR Bahan Kemas IML G100 Oraneg dengan MoQ 60.000pcs ([PERSON_NAME]) 1…"
type textarea "x"
type textarea "Pembuatan PR Bahan Kemas IML G100 Oraneg dengan MoQ 60.000pcs ([PERSON_NAME]) 1…"
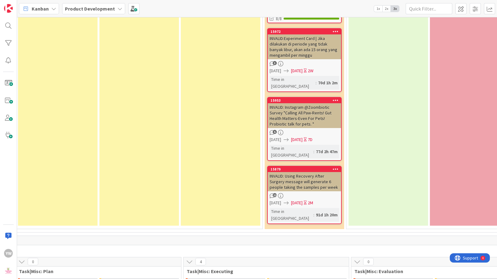
scroll to position [3543, 272]
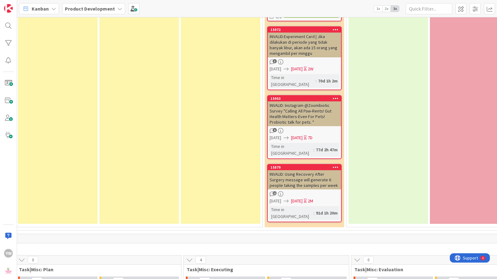
drag, startPoint x: 276, startPoint y: 270, endPoint x: 271, endPoint y: 268, distance: 4.7
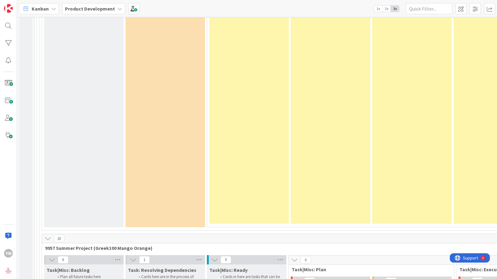
scroll to position [708, 0]
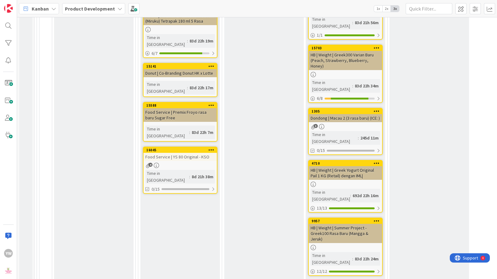
drag, startPoint x: 261, startPoint y: 155, endPoint x: 253, endPoint y: 169, distance: 15.6
click at [260, 155] on div "Proj|NV: Waiting for Scaling Add Card..." at bounding box center [263, 116] width 79 height 332
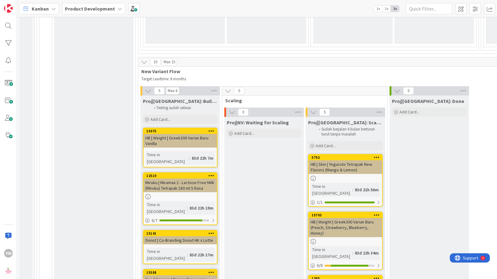
scroll to position [552, 0]
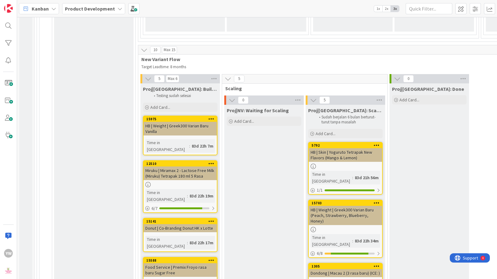
click at [253, 169] on div "Proj|NV: Waiting for Scaling Add Card..." at bounding box center [263, 271] width 79 height 332
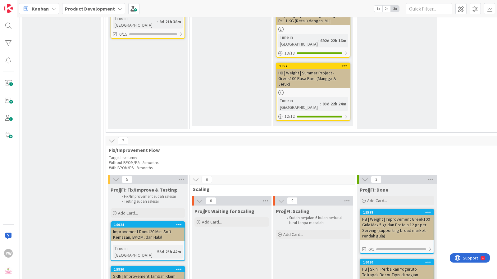
scroll to position [902, 32]
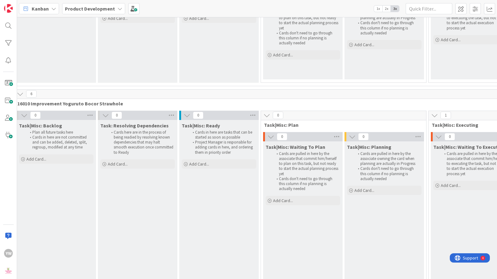
scroll to position [7690, 28]
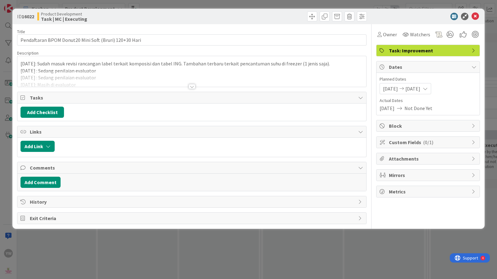
click at [192, 85] on div at bounding box center [191, 86] width 7 height 5
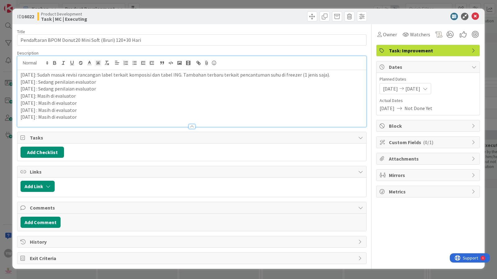
click at [93, 118] on p "[DATE] : Masih di evaluator" at bounding box center [191, 117] width 342 height 7
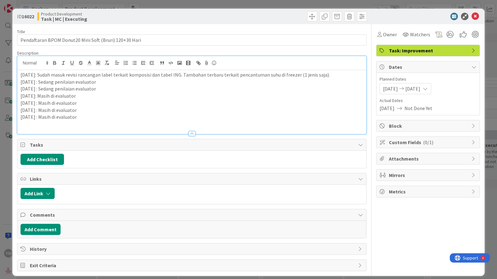
paste div
click at [53, 124] on p "[DATE] :" at bounding box center [191, 124] width 342 height 7
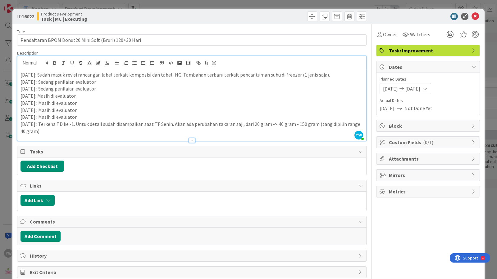
click at [322, 124] on p "[DATE] : Terkena TD ke -1. Untuk detail sudah disampaikan saat TF Senin. Akan a…" at bounding box center [191, 128] width 342 height 14
click at [5, 119] on div "ID 16022 Product Development Task | MC | Executing Title 54 / 128 Pendaftaran B…" at bounding box center [248, 139] width 497 height 279
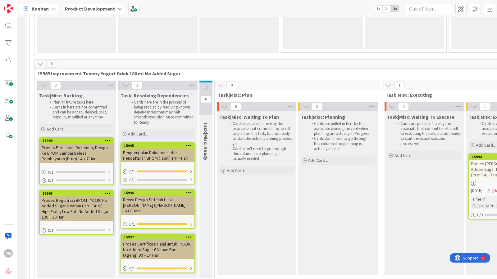
scroll to position [6781, 7]
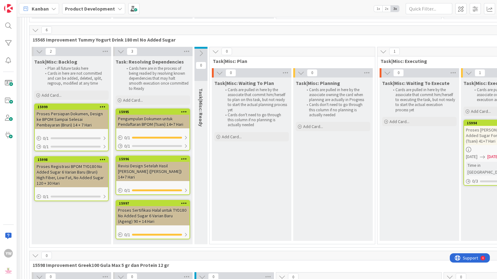
scroll to position [6781, 0]
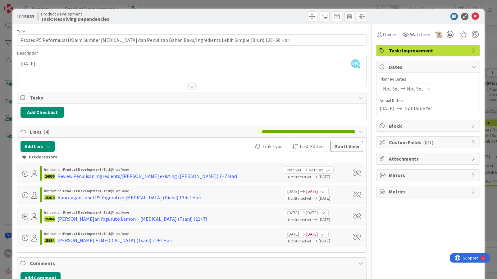
click at [7, 136] on div "ID 15883 Product Development Task: Resolving Dependencies Title 114 / 128 Prose…" at bounding box center [248, 139] width 497 height 279
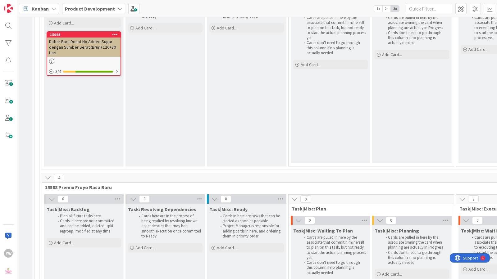
scroll to position [6455, 0]
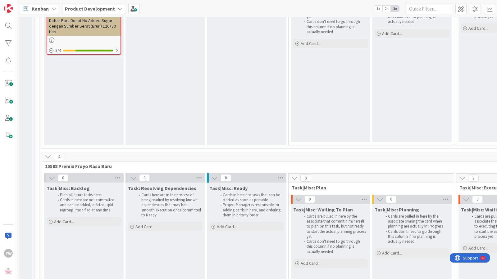
drag, startPoint x: 251, startPoint y: 202, endPoint x: 248, endPoint y: 208, distance: 6.5
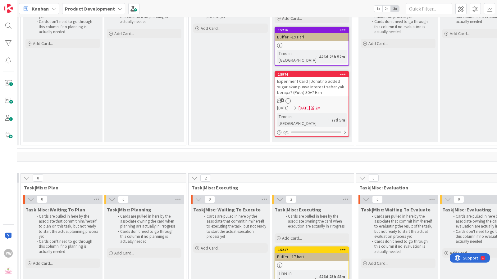
scroll to position [6455, 271]
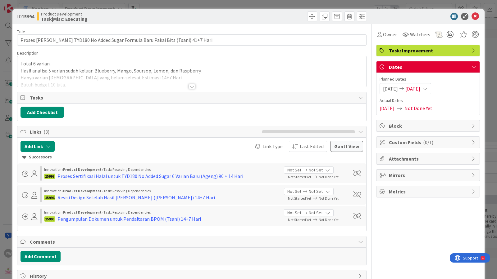
click at [187, 83] on div at bounding box center [191, 79] width 349 height 16
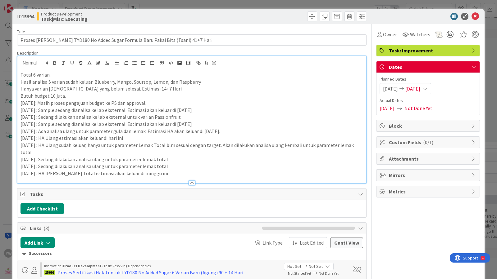
click at [169, 175] on p "[DATE] : HA [PERSON_NAME] Total estimasi akan keluar di minggu ini" at bounding box center [191, 173] width 342 height 7
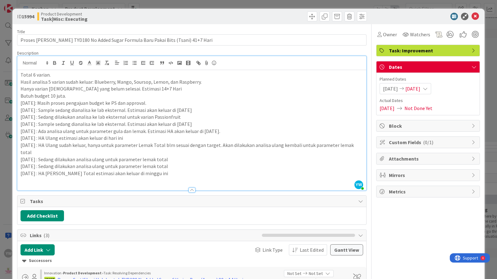
paste div
click at [6, 194] on div "ID 15994 Product Development Task|Misc: Executing Title 78 / 128 Proses Analisa…" at bounding box center [248, 139] width 497 height 279
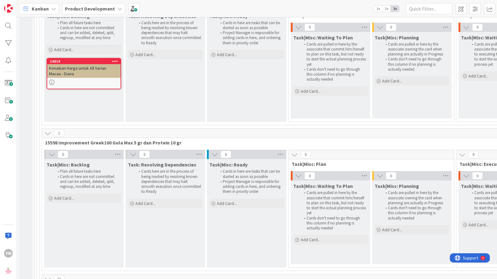
scroll to position [4396, 0]
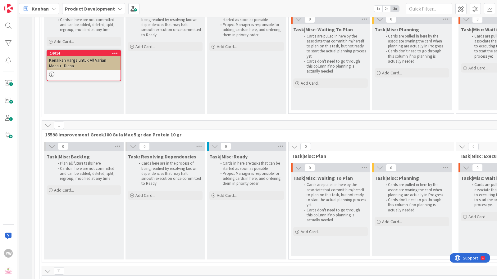
drag, startPoint x: 276, startPoint y: 207, endPoint x: 261, endPoint y: 217, distance: 18.3
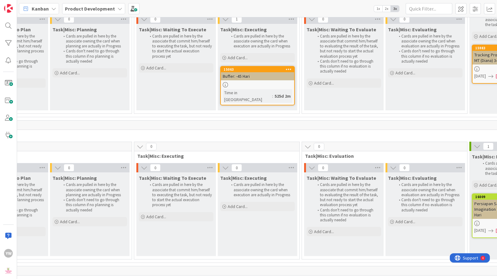
scroll to position [4396, 326]
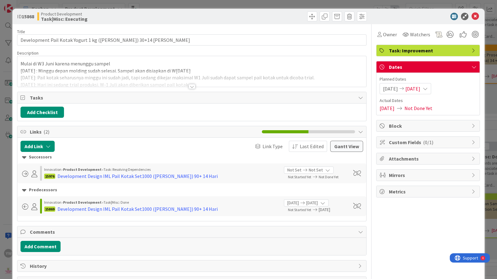
click at [188, 87] on div at bounding box center [191, 86] width 7 height 5
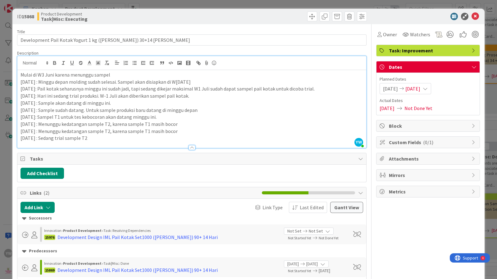
click at [102, 141] on p "[DATE] : Sedang trial sample T2" at bounding box center [191, 138] width 342 height 7
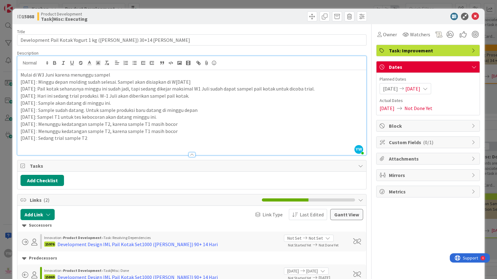
paste div
click at [7, 165] on div "ID 15868 Product Development Task|Misc: Executing Title 53 / 128 Development Pa…" at bounding box center [248, 139] width 497 height 279
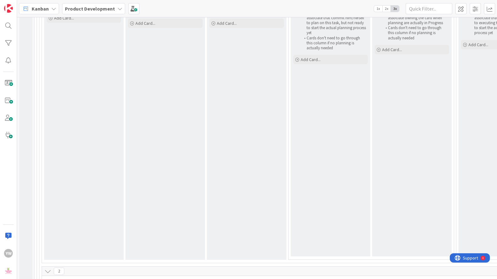
scroll to position [7861, 0]
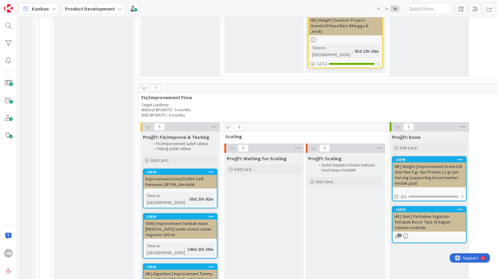
scroll to position [905, 0]
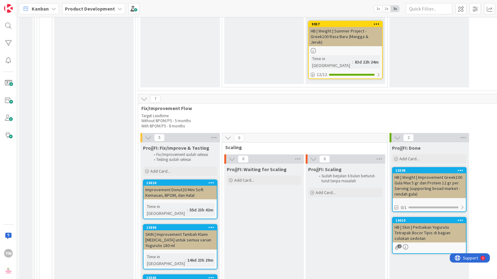
drag, startPoint x: 334, startPoint y: 183, endPoint x: 329, endPoint y: 187, distance: 6.1
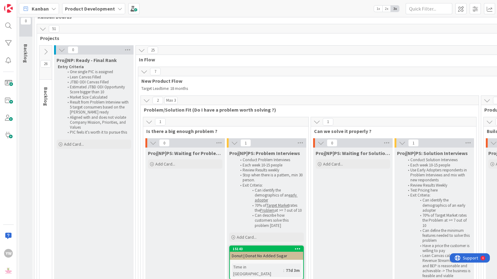
scroll to position [0, 0]
